Goal: Task Accomplishment & Management: Use online tool/utility

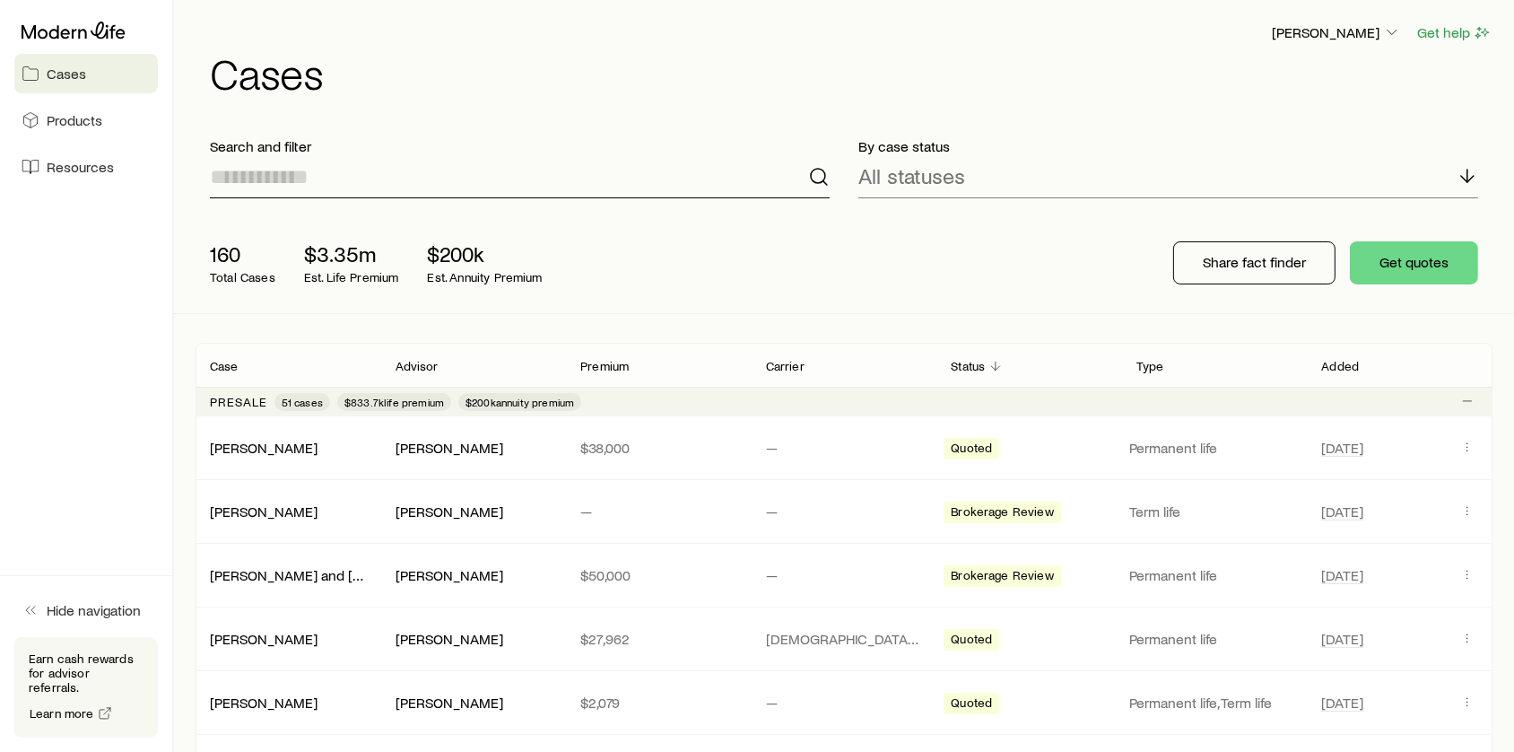
click at [484, 176] on input at bounding box center [520, 176] width 620 height 43
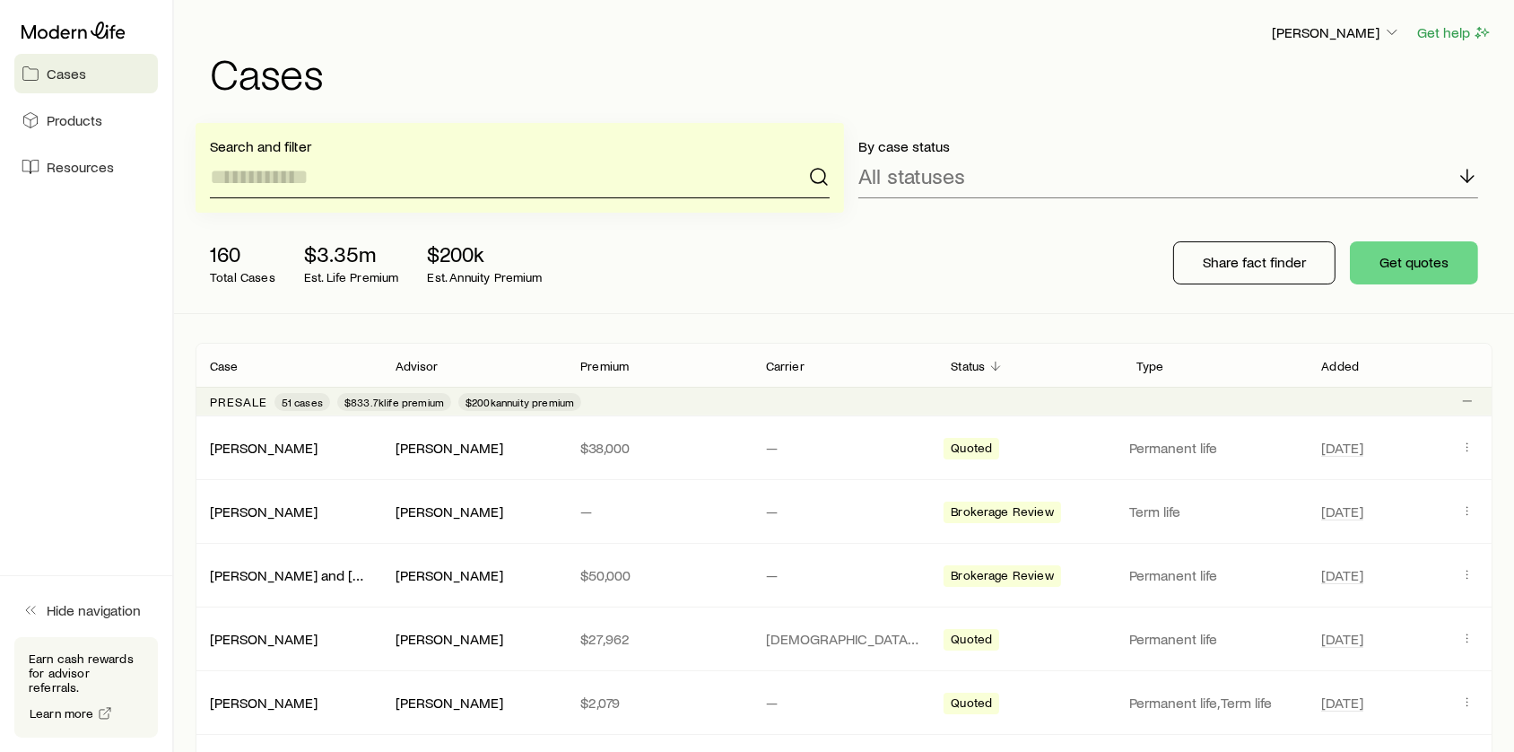
type input "*"
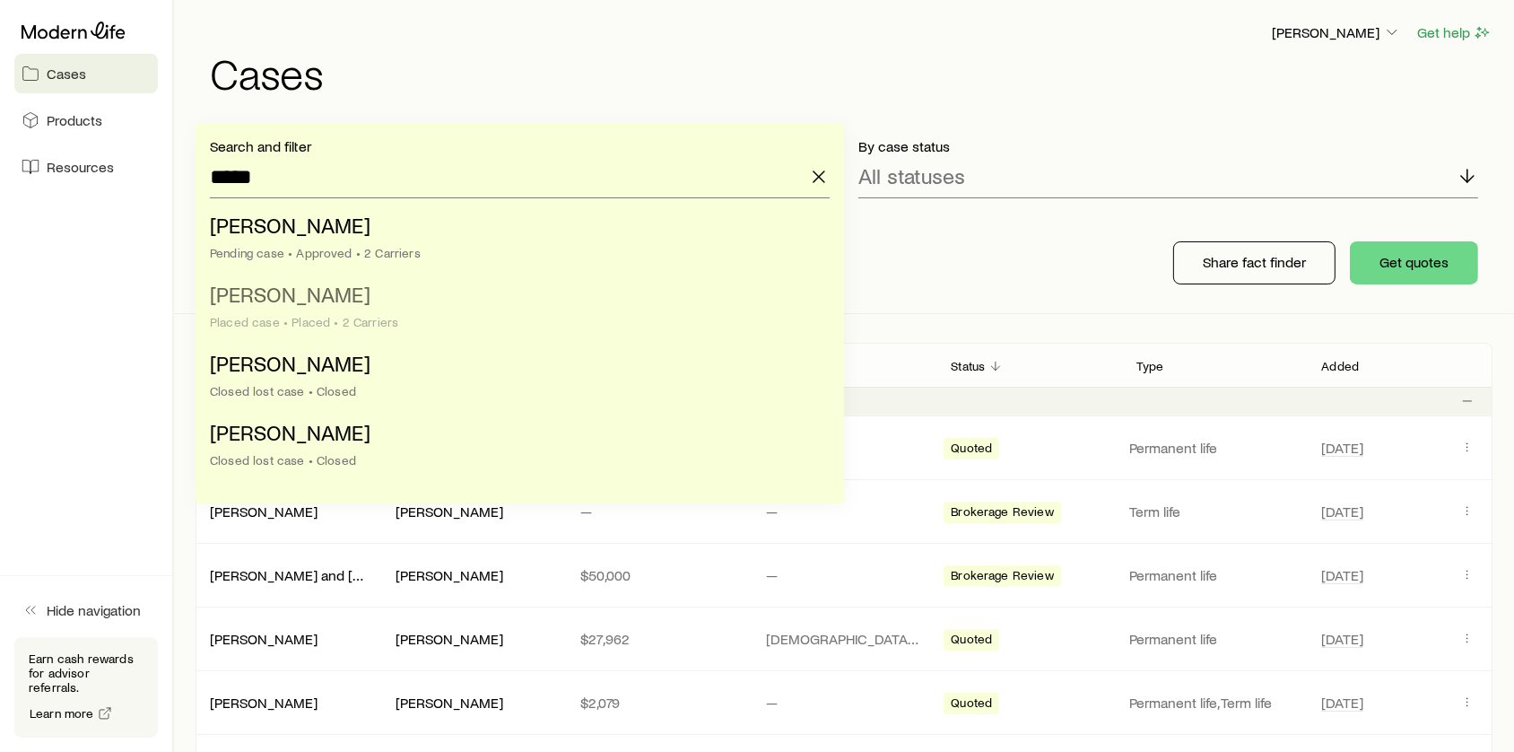
click at [320, 294] on span "[PERSON_NAME]" at bounding box center [290, 294] width 161 height 26
type input "**********"
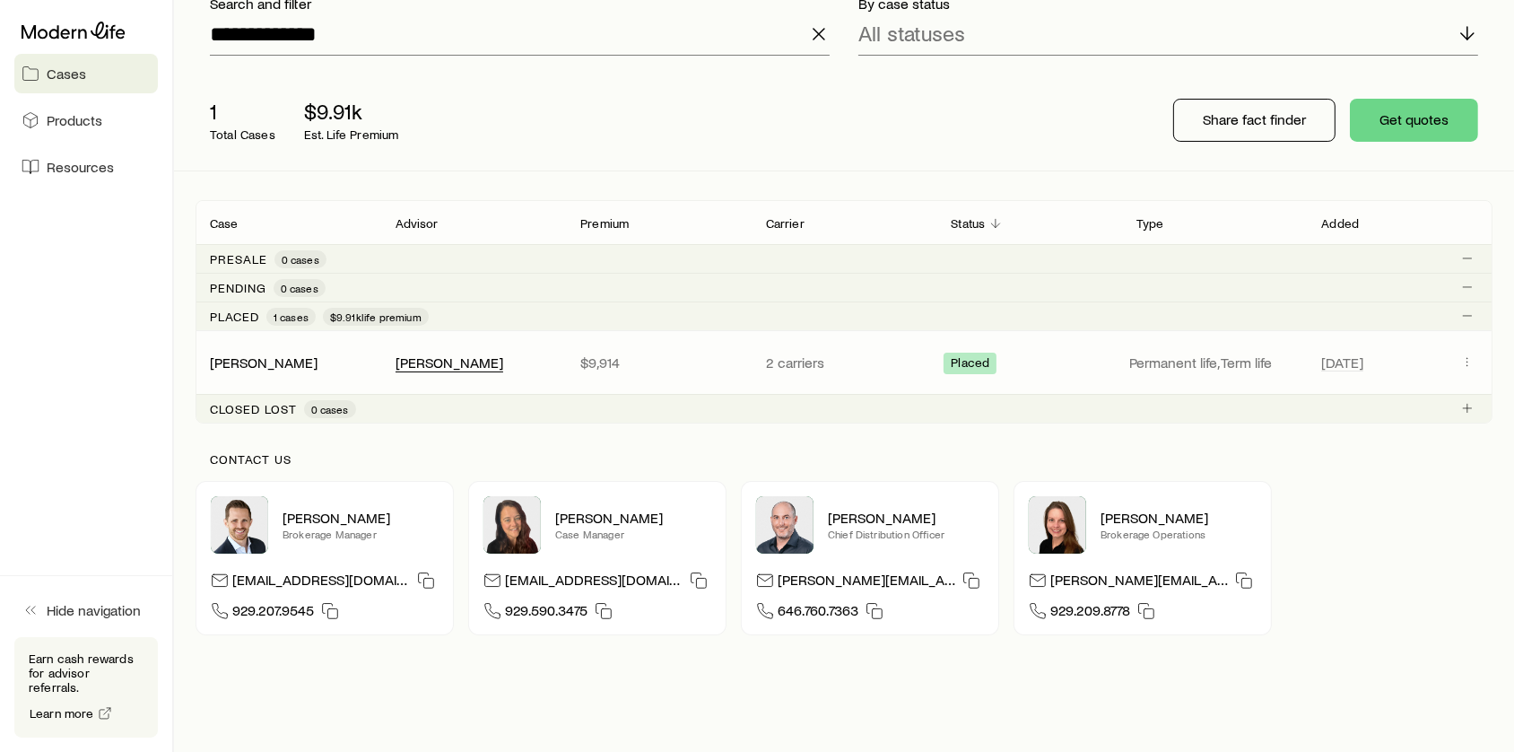
scroll to position [162, 0]
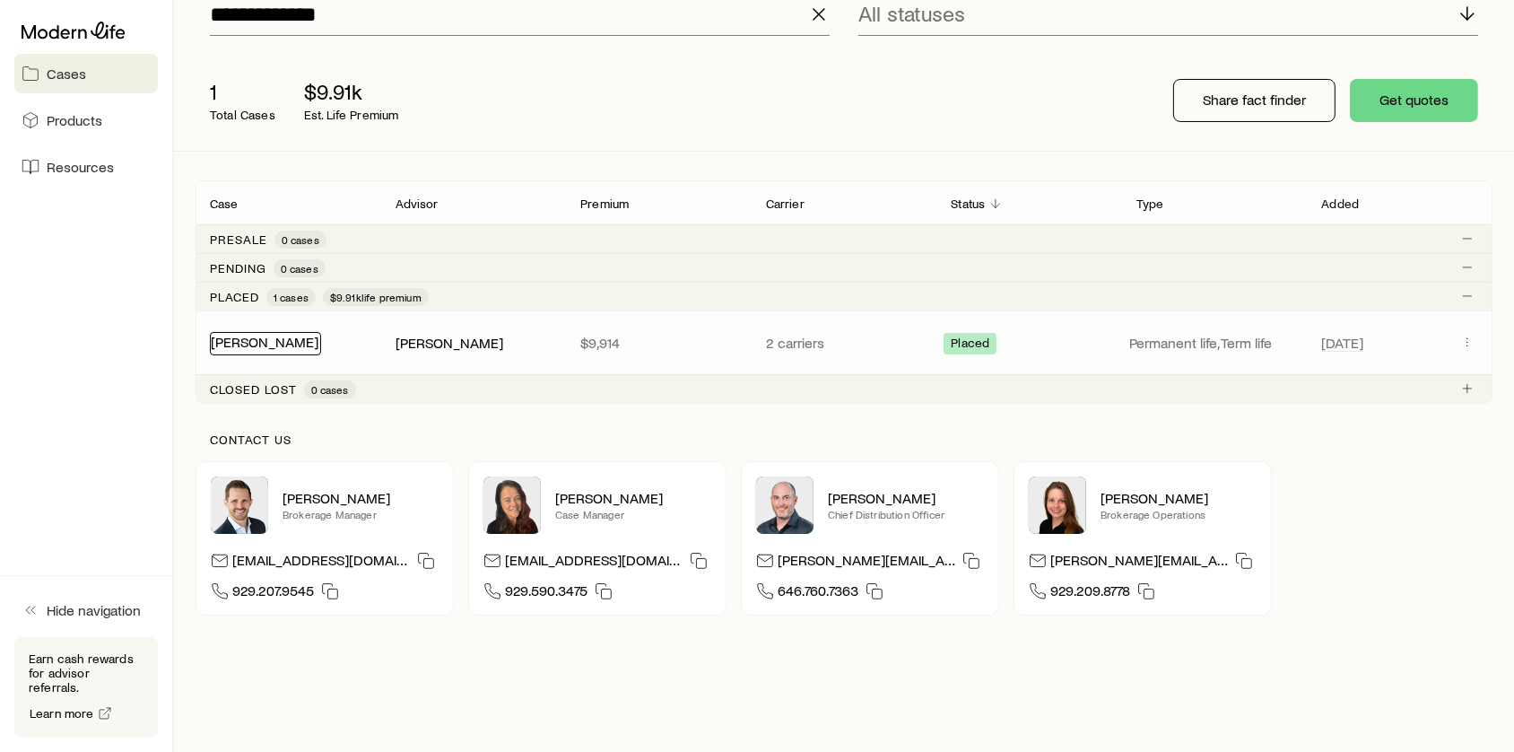
click at [251, 345] on link "[PERSON_NAME]" at bounding box center [265, 341] width 108 height 17
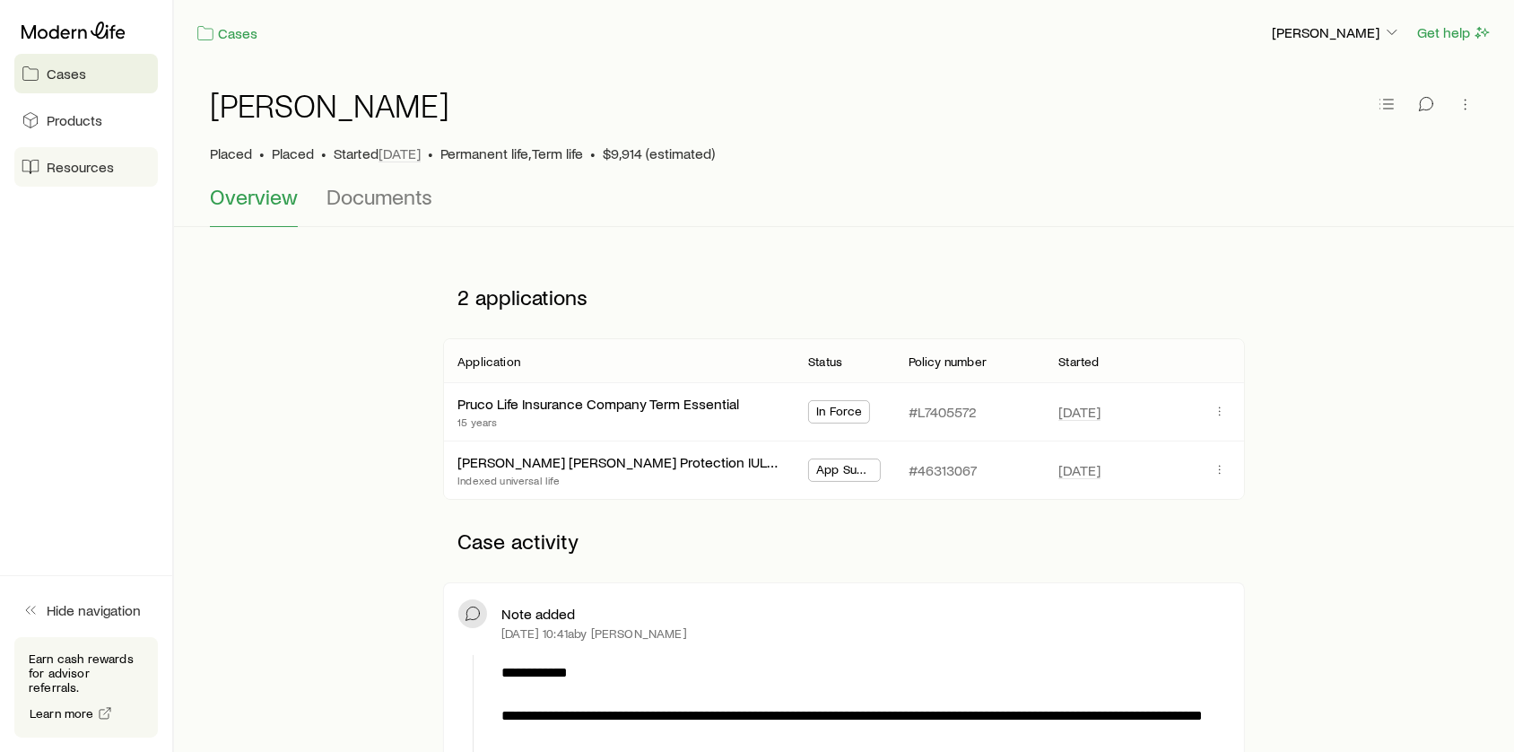
click at [106, 166] on span "Resources" at bounding box center [80, 167] width 67 height 18
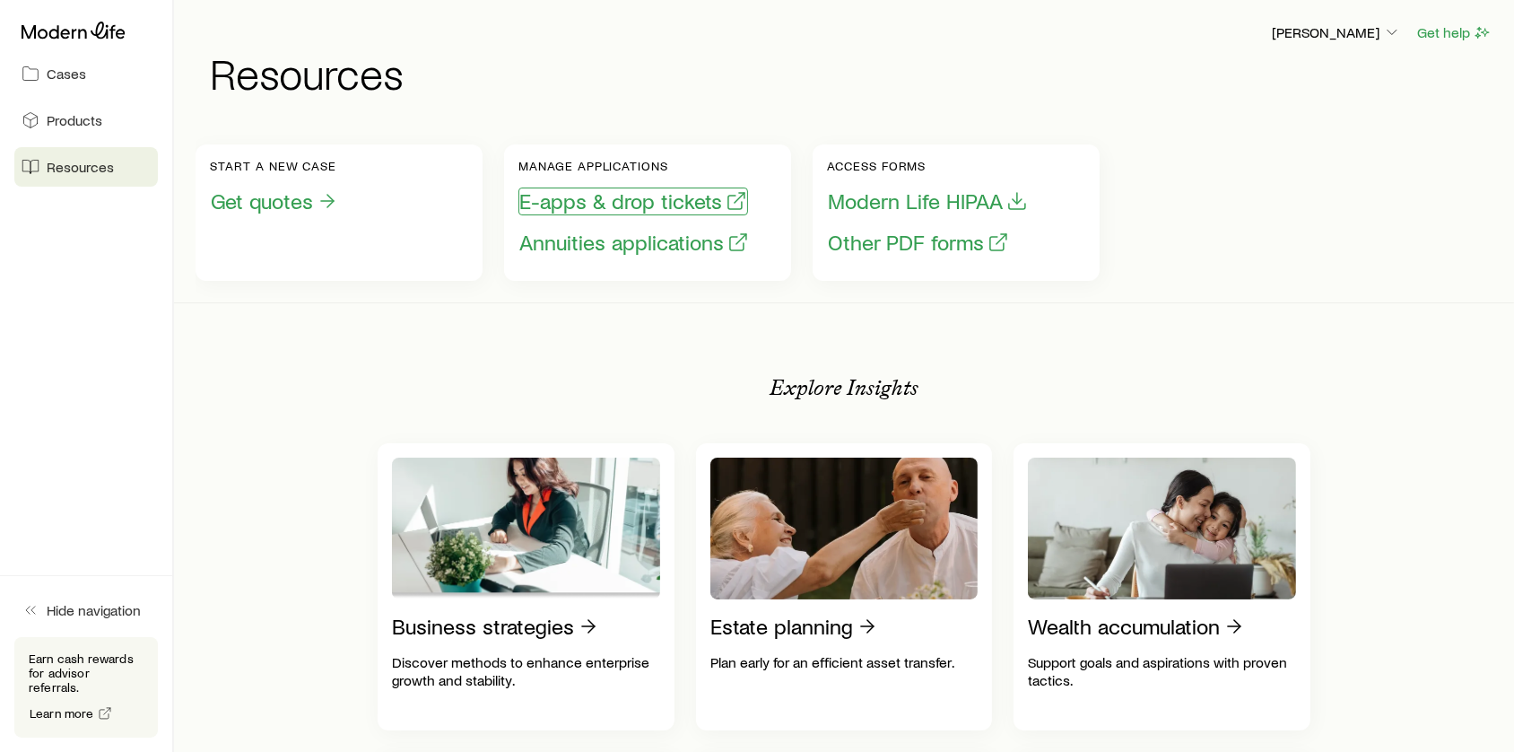
click at [649, 201] on button "E-apps & drop tickets" at bounding box center [633, 201] width 230 height 28
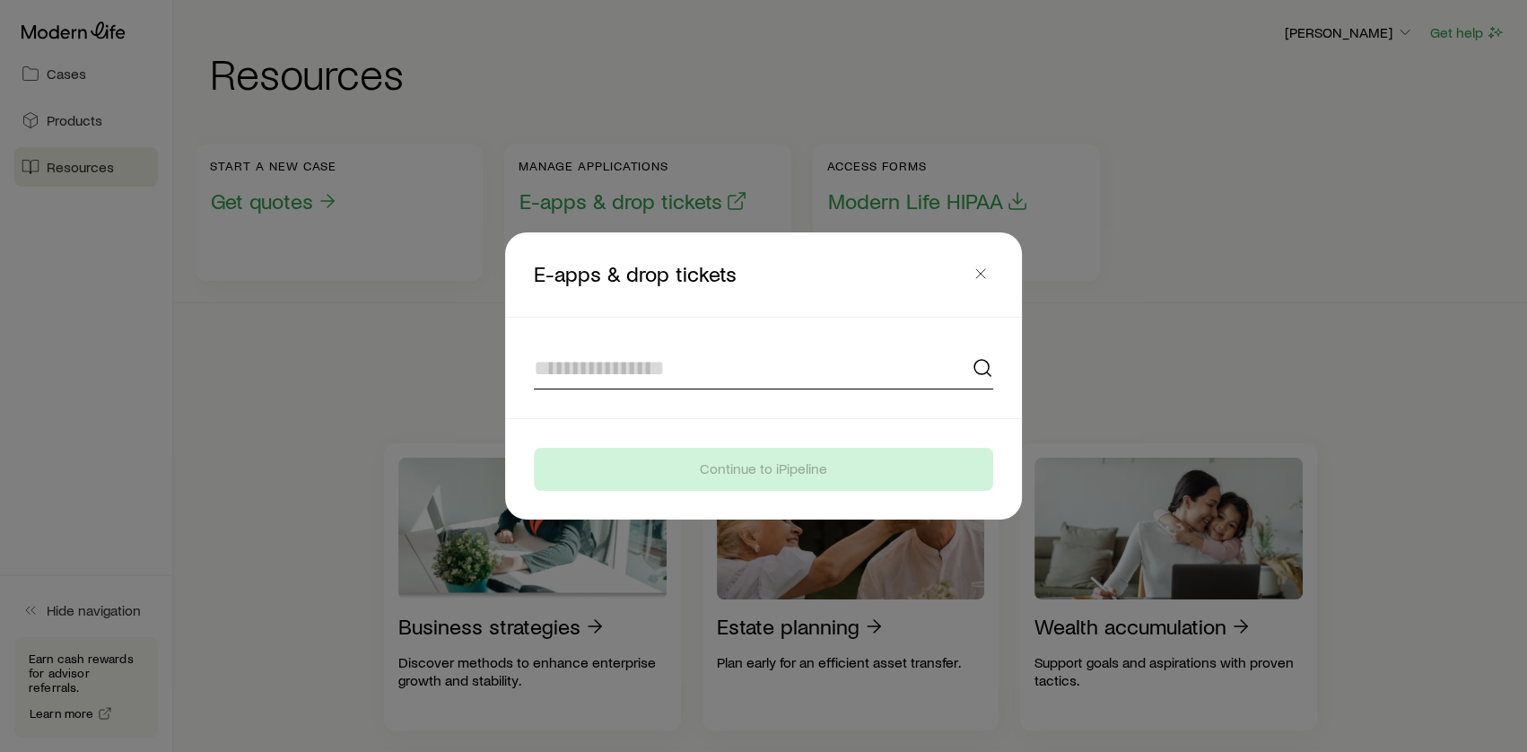
click at [590, 370] on input at bounding box center [763, 367] width 459 height 43
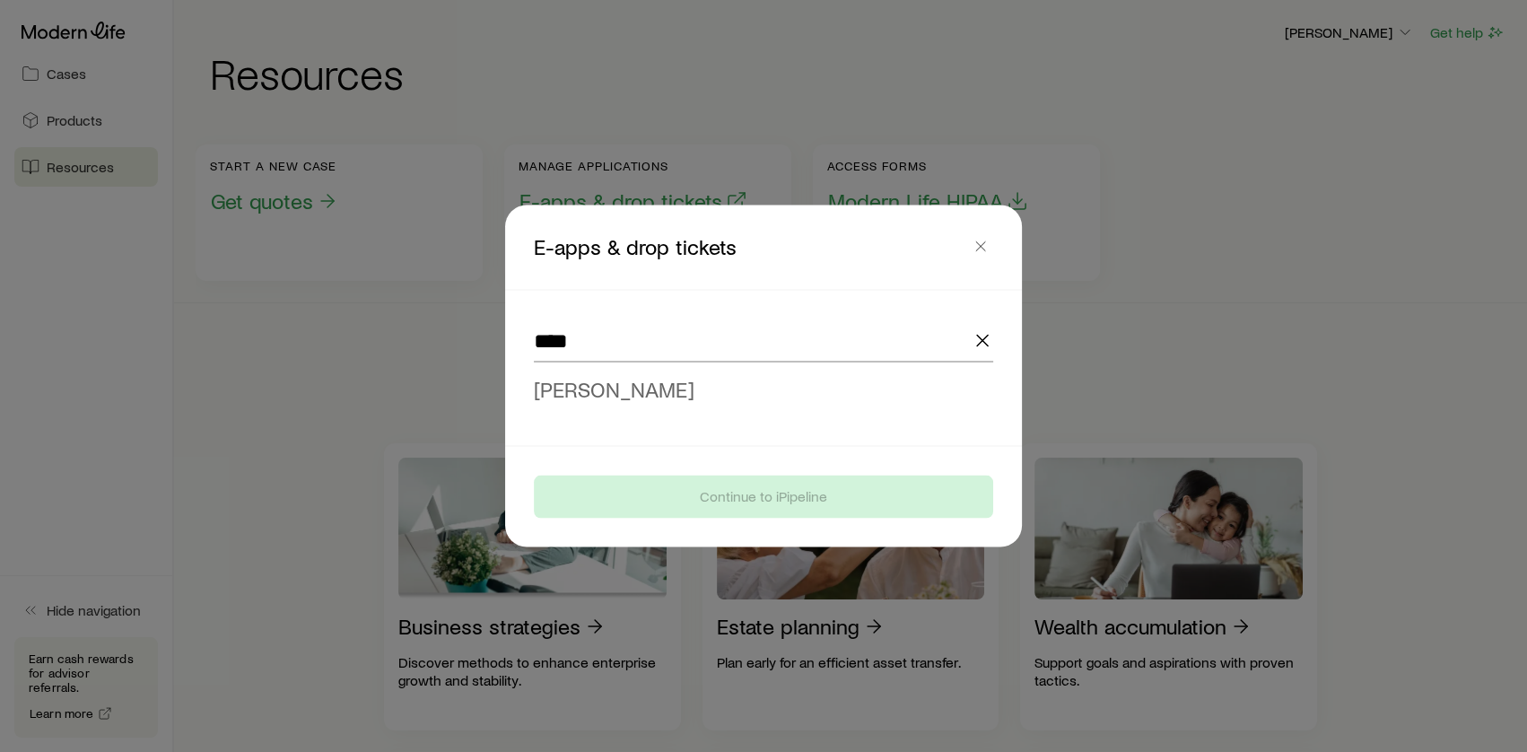
click at [592, 388] on span "[PERSON_NAME]" at bounding box center [614, 389] width 161 height 26
type input "**********"
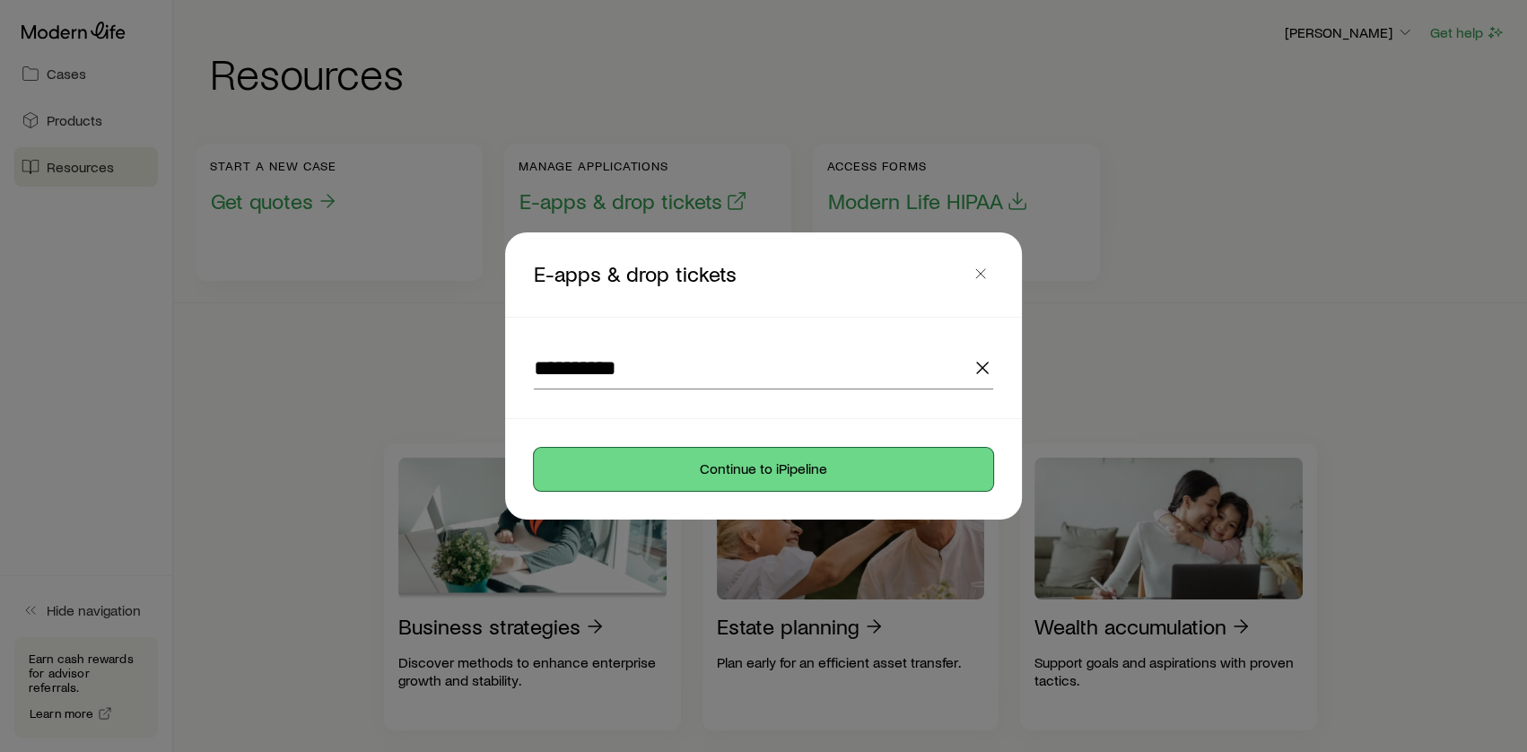
click at [673, 457] on button "Continue to iPipeline" at bounding box center [763, 469] width 459 height 43
